Goal: Find specific page/section: Find specific page/section

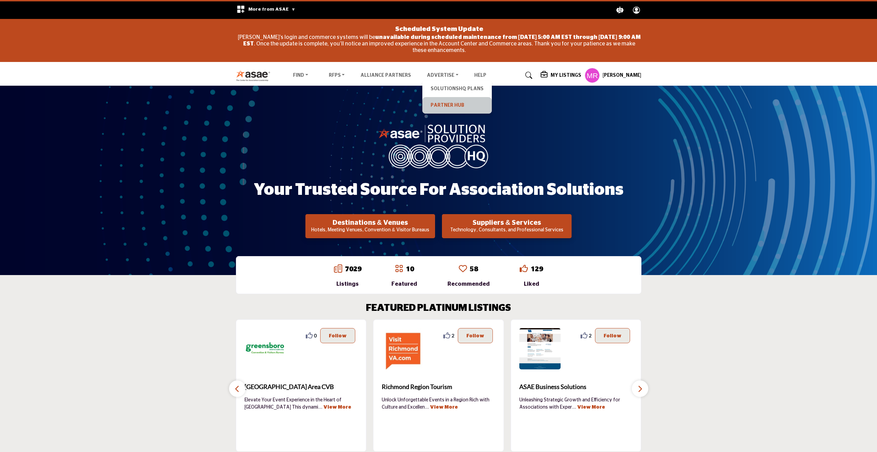
click at [448, 106] on link "Partner Hub" at bounding box center [457, 105] width 63 height 10
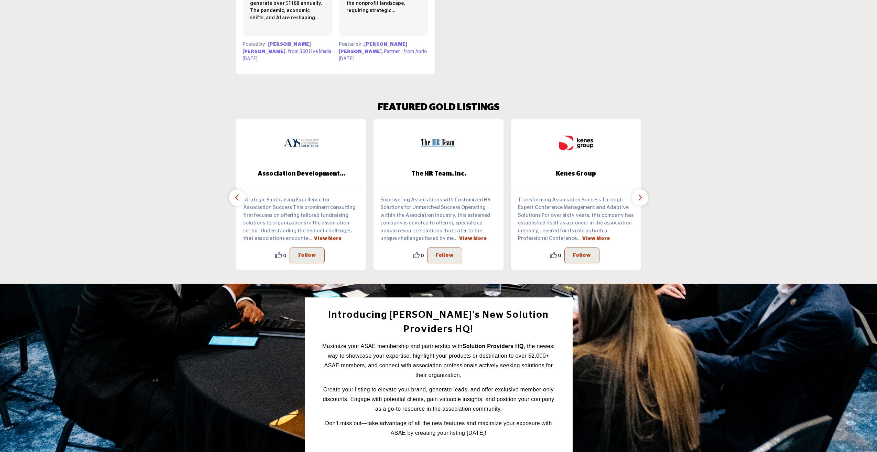
scroll to position [650, 0]
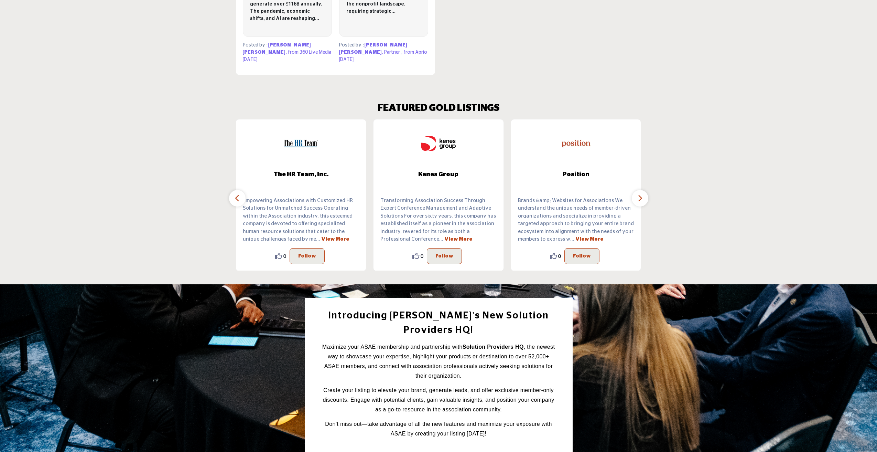
click at [638, 196] on icon "button" at bounding box center [640, 198] width 6 height 9
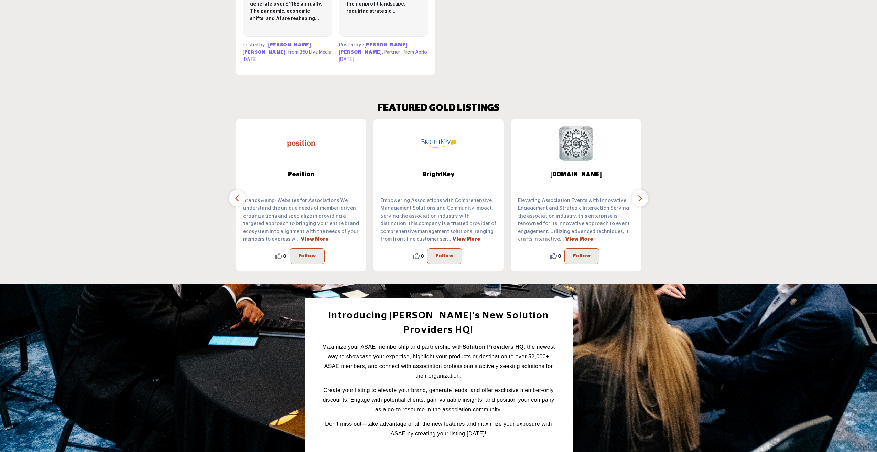
click at [638, 196] on icon "button" at bounding box center [640, 198] width 6 height 9
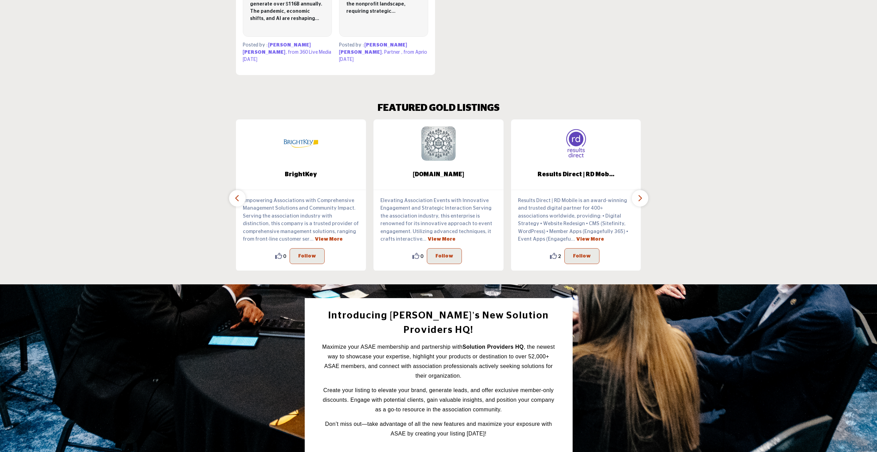
click at [638, 196] on icon "button" at bounding box center [640, 198] width 6 height 9
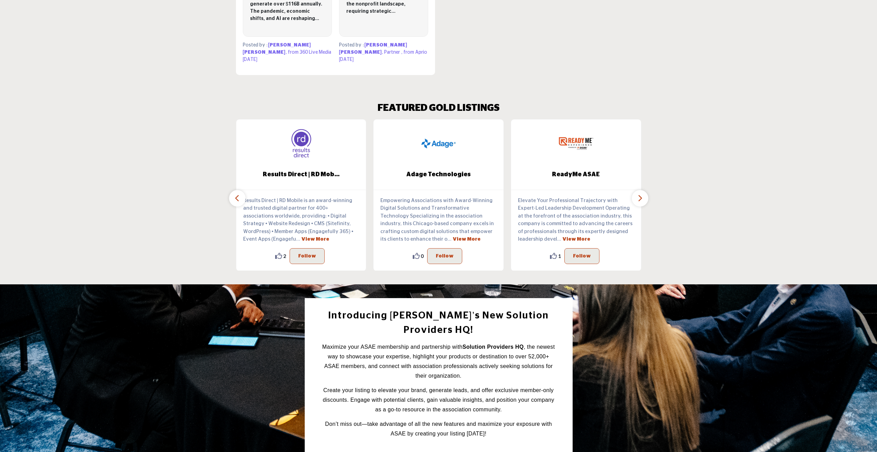
click at [638, 196] on icon "button" at bounding box center [640, 198] width 6 height 9
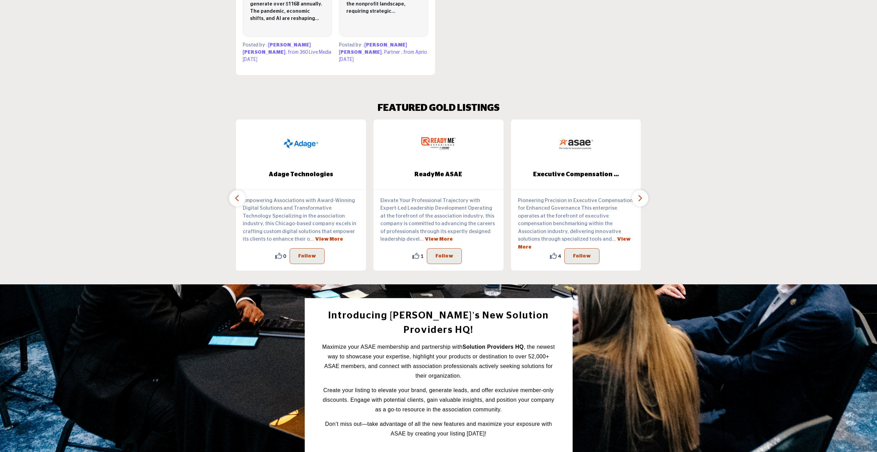
click at [638, 196] on icon "button" at bounding box center [640, 198] width 6 height 9
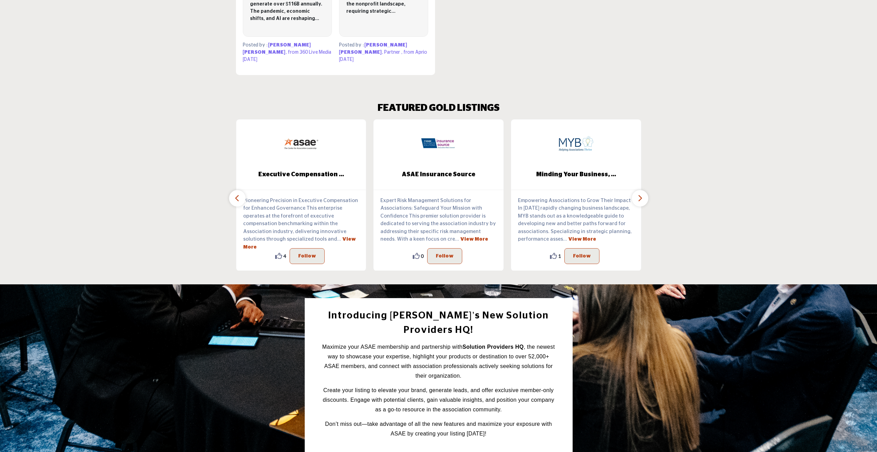
click at [438, 144] on img at bounding box center [438, 143] width 34 height 34
click at [438, 173] on span "ASAE Insurance Source" at bounding box center [438, 174] width 109 height 9
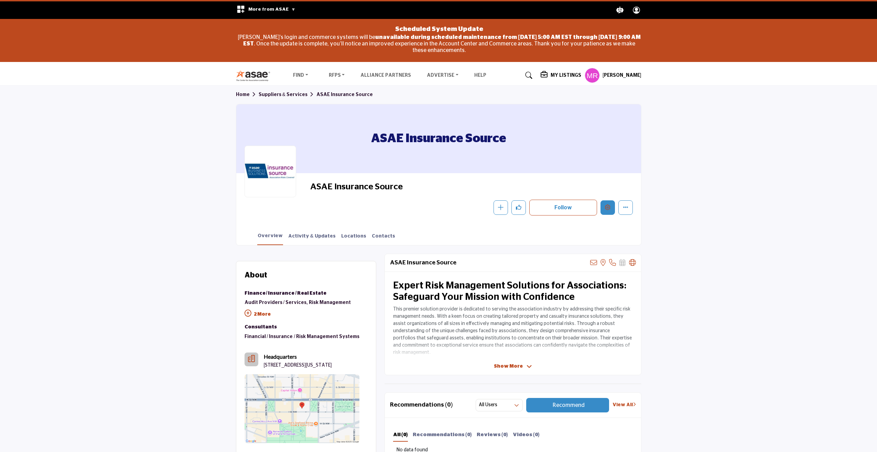
click at [605, 208] on icon "Edit company" at bounding box center [608, 207] width 6 height 6
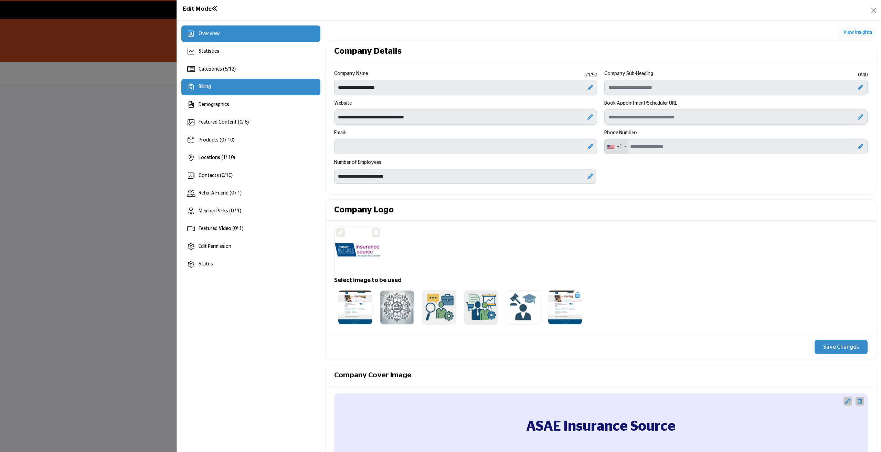
click at [222, 80] on div "Billing" at bounding box center [250, 87] width 139 height 17
